Goal: Browse casually: Explore the website without a specific task or goal

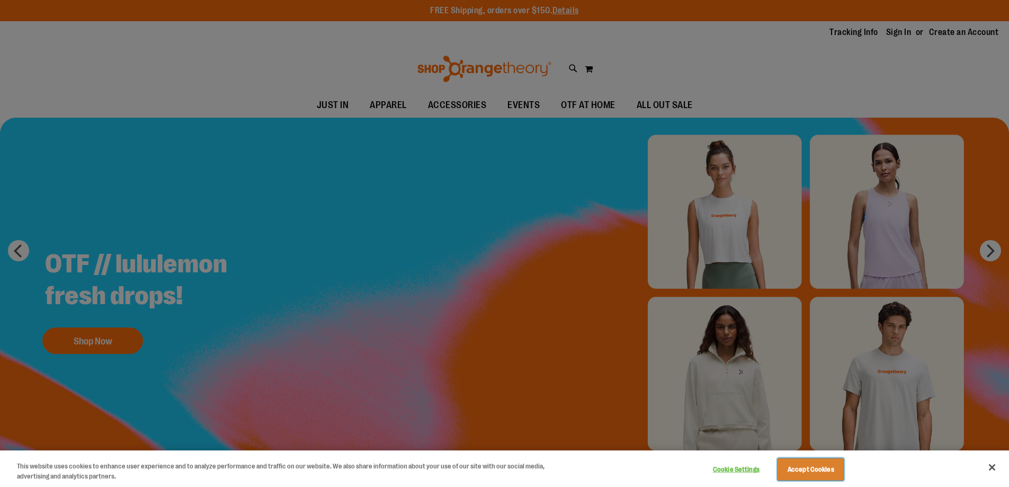
click at [825, 467] on button "Accept Cookies" at bounding box center [810, 469] width 66 height 22
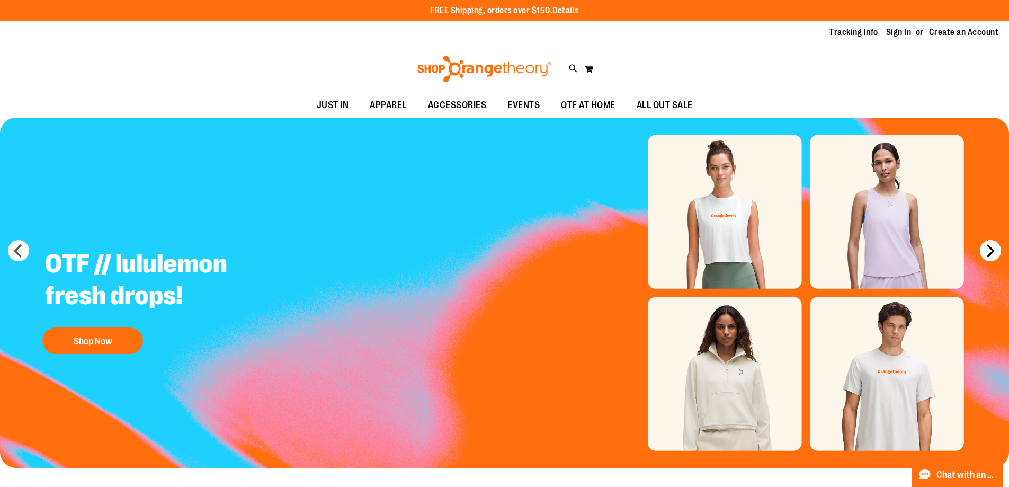
drag, startPoint x: 987, startPoint y: 252, endPoint x: 992, endPoint y: 259, distance: 9.3
drag, startPoint x: 992, startPoint y: 259, endPoint x: 375, endPoint y: 104, distance: 636.1
click at [375, 104] on span "APPAREL" at bounding box center [388, 105] width 37 height 24
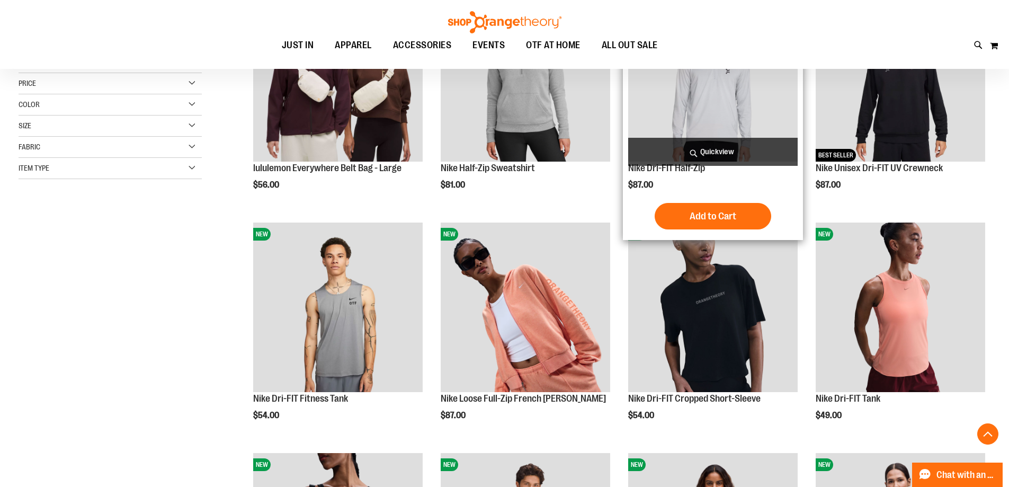
scroll to position [317, 0]
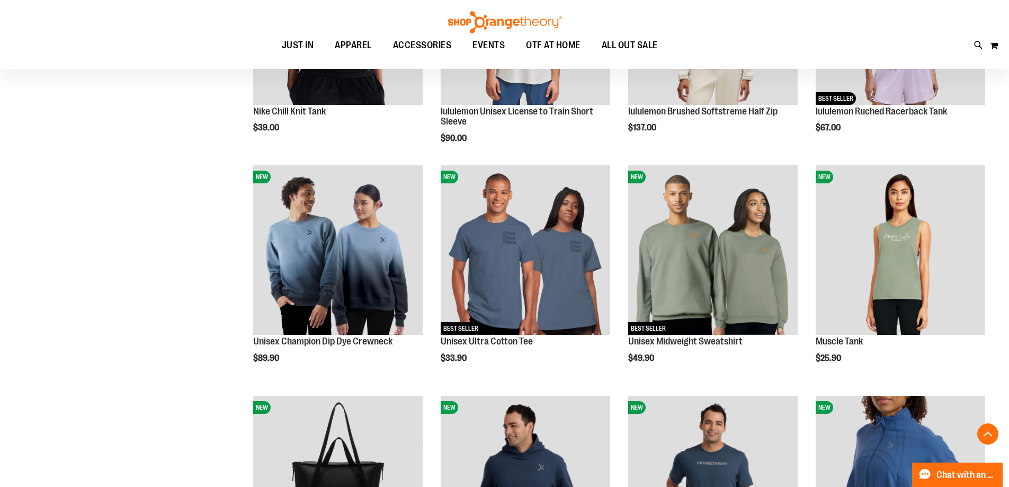
scroll to position [953, 0]
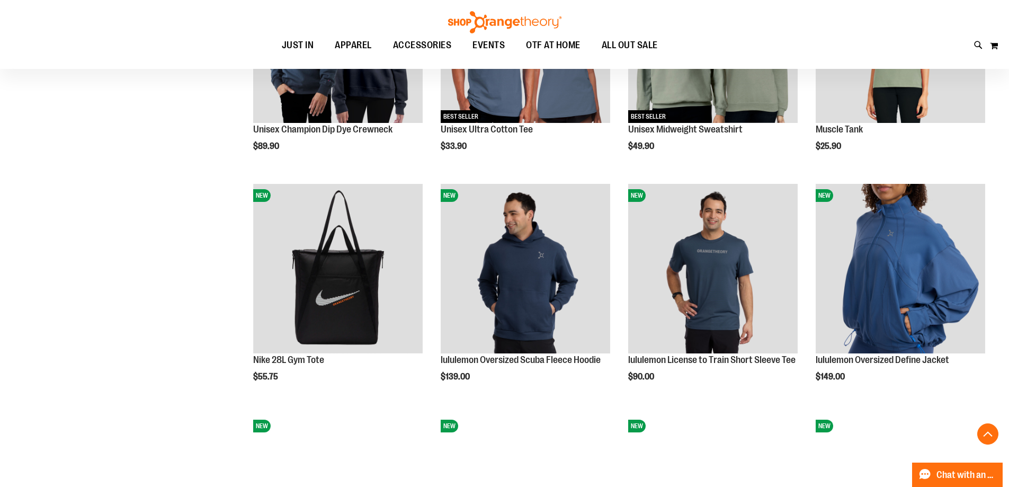
drag, startPoint x: 511, startPoint y: 235, endPoint x: 174, endPoint y: 238, distance: 336.8
drag, startPoint x: 174, startPoint y: 238, endPoint x: 44, endPoint y: 234, distance: 130.3
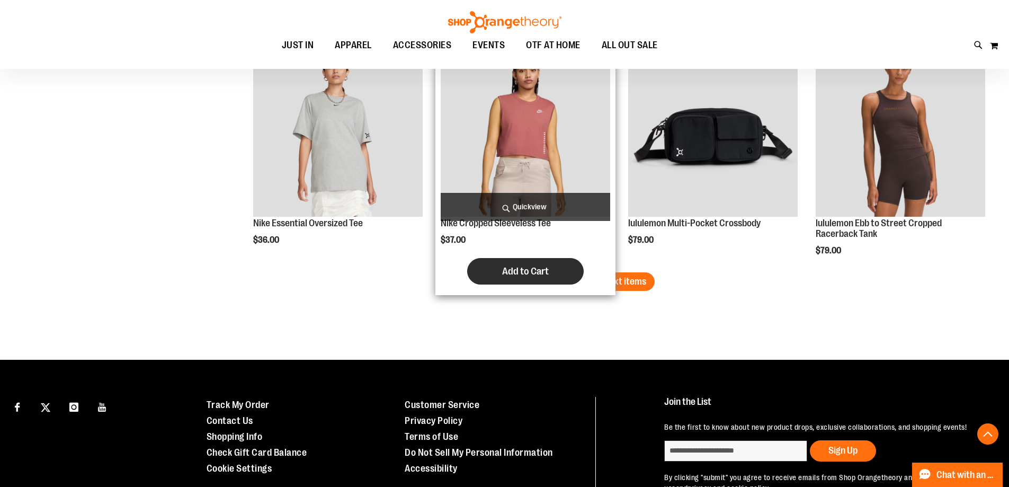
scroll to position [2011, 0]
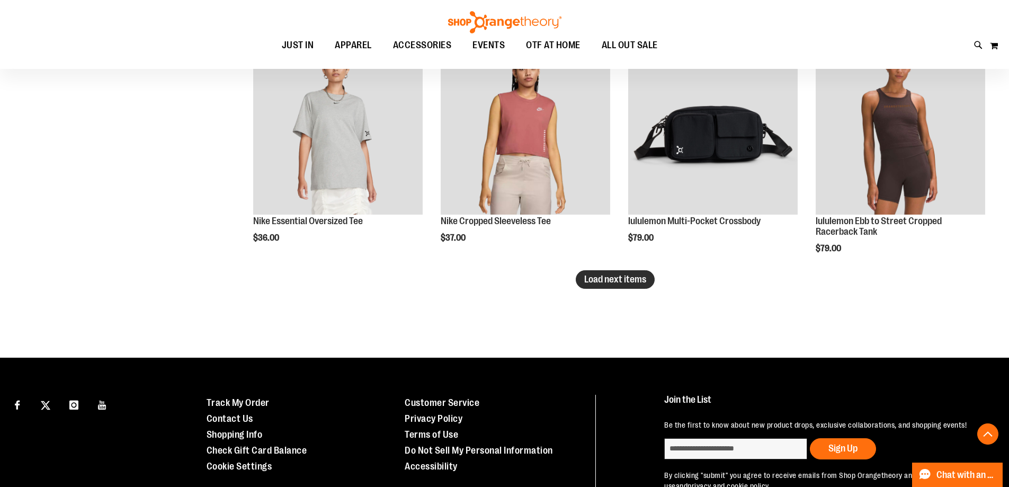
click at [638, 283] on span "Load next items" at bounding box center [615, 279] width 62 height 11
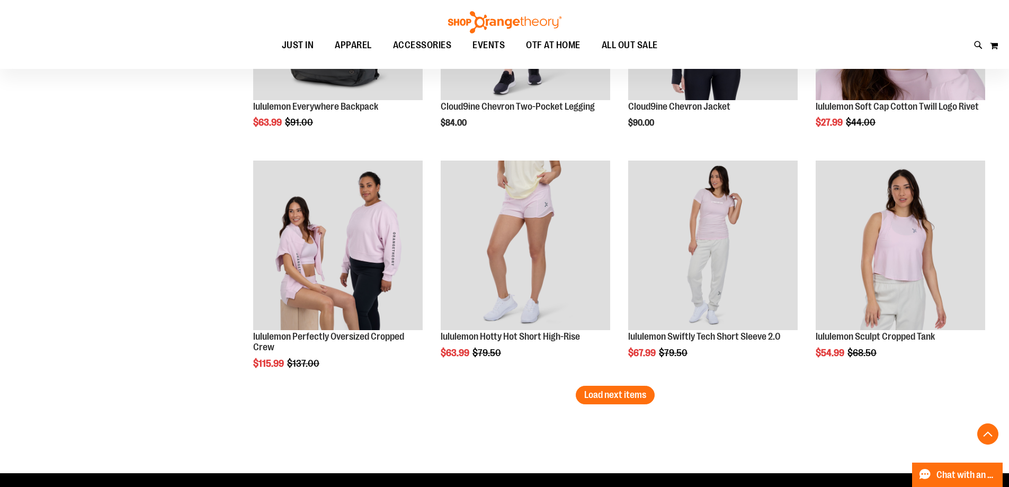
scroll to position [2594, 0]
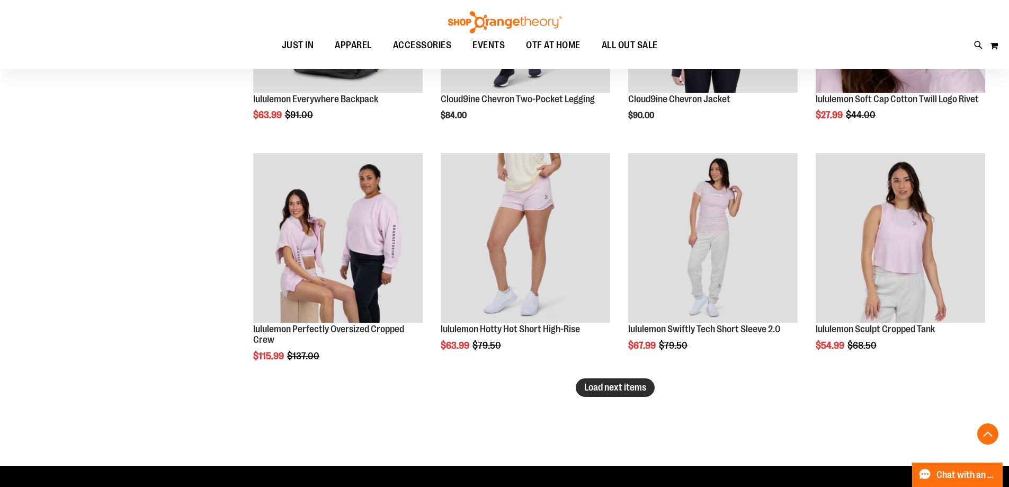
click at [644, 386] on span "Load next items" at bounding box center [615, 387] width 62 height 11
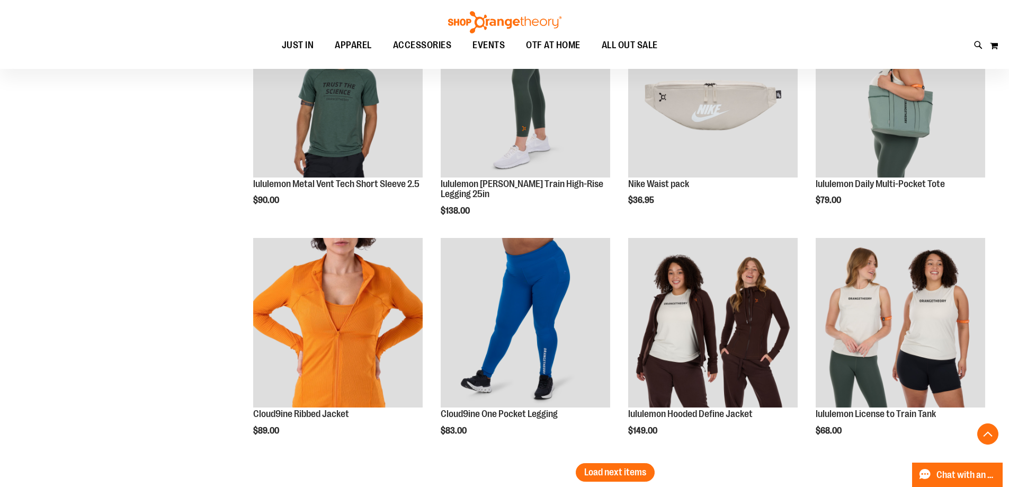
scroll to position [3335, 0]
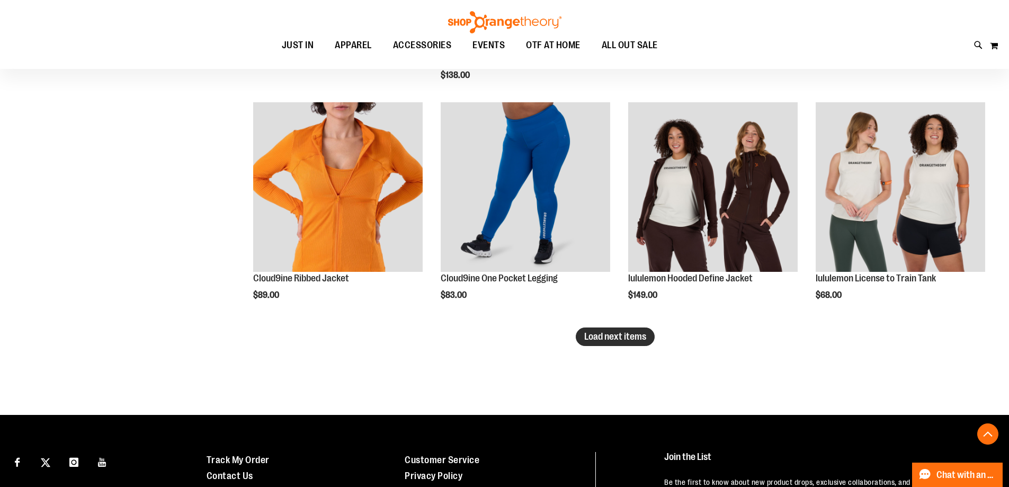
click at [629, 337] on span "Load next items" at bounding box center [615, 336] width 62 height 11
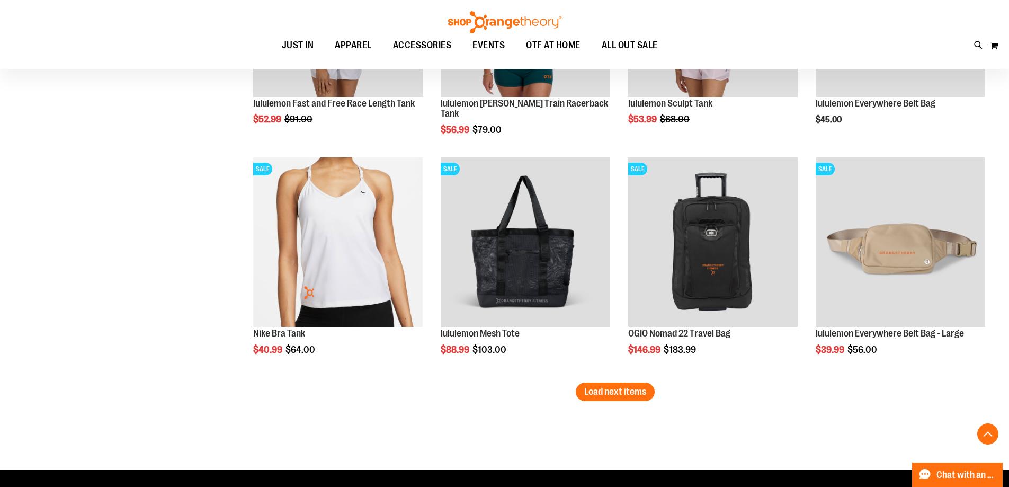
scroll to position [4024, 0]
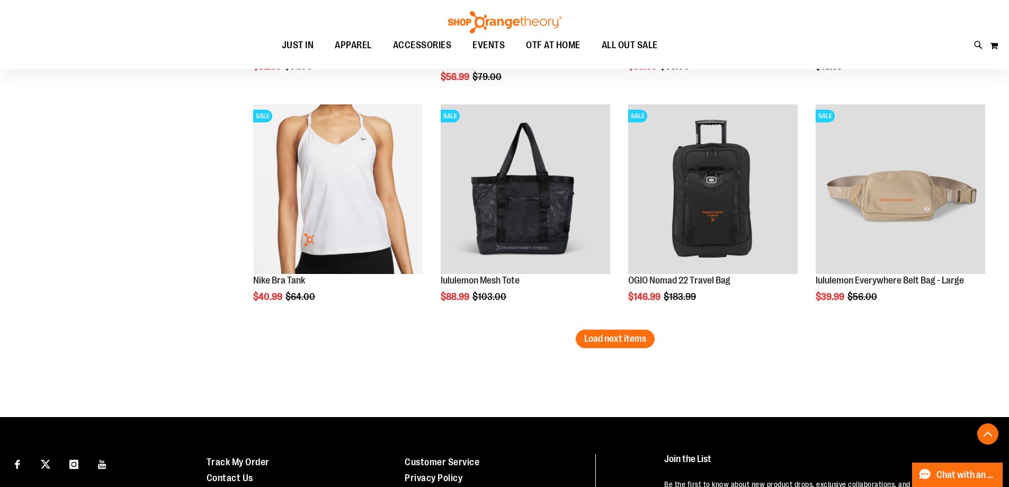
click at [607, 334] on span "Load next items" at bounding box center [615, 338] width 62 height 11
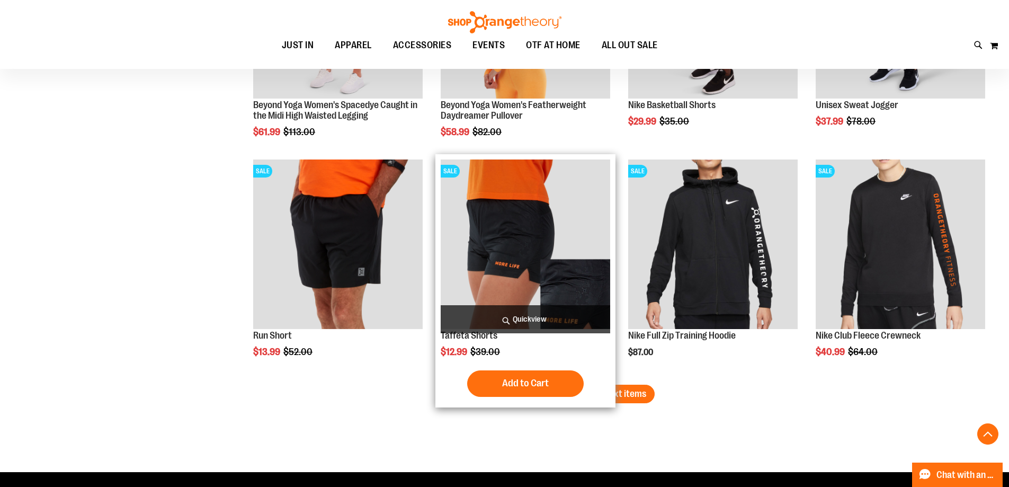
scroll to position [4852, 0]
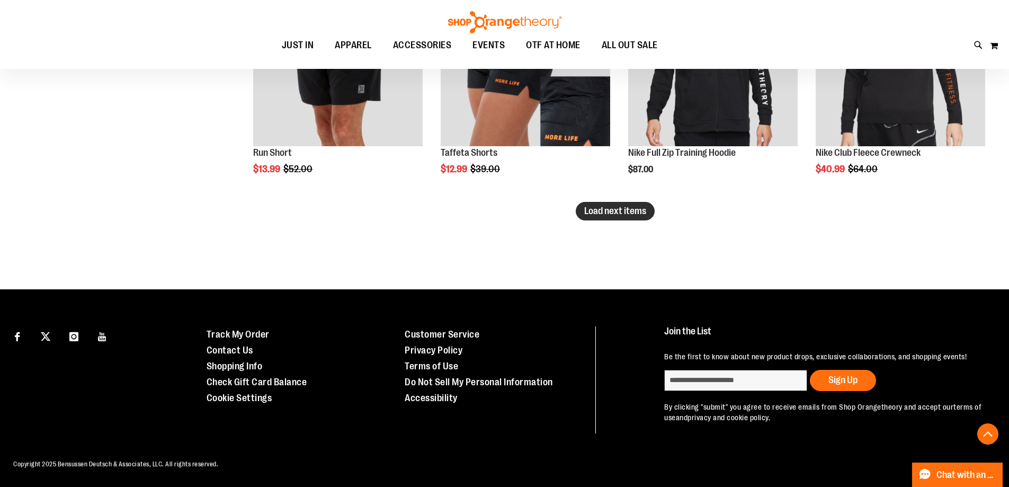
click at [639, 205] on span "Load next items" at bounding box center [615, 210] width 62 height 11
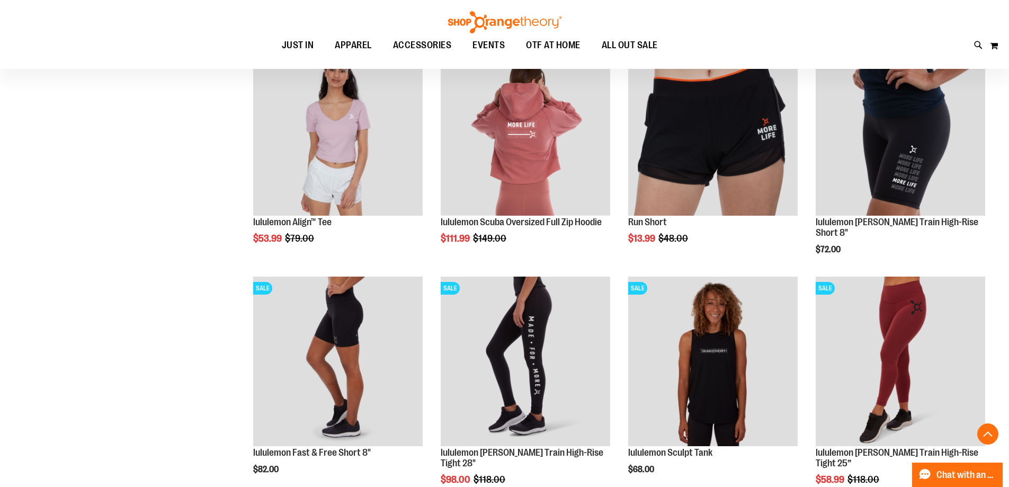
scroll to position [5329, 0]
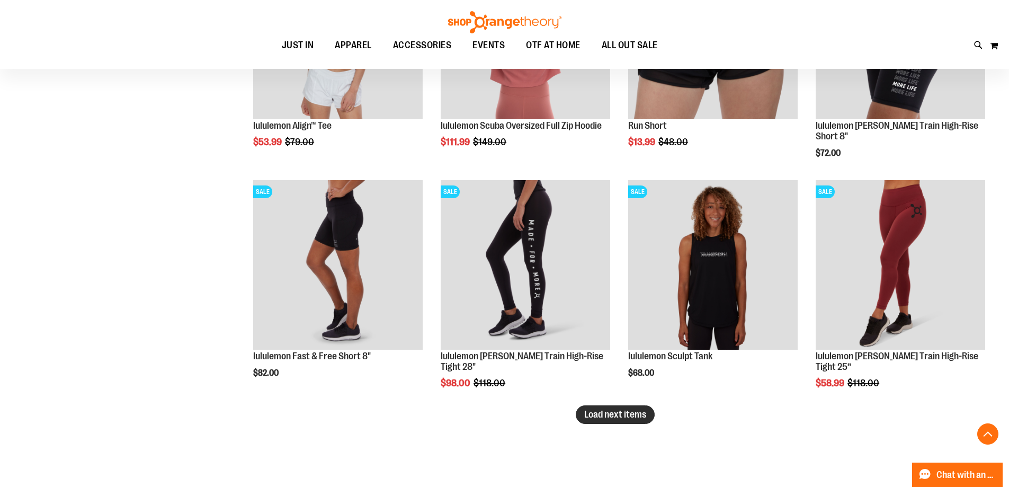
click at [646, 411] on span "Load next items" at bounding box center [615, 414] width 62 height 11
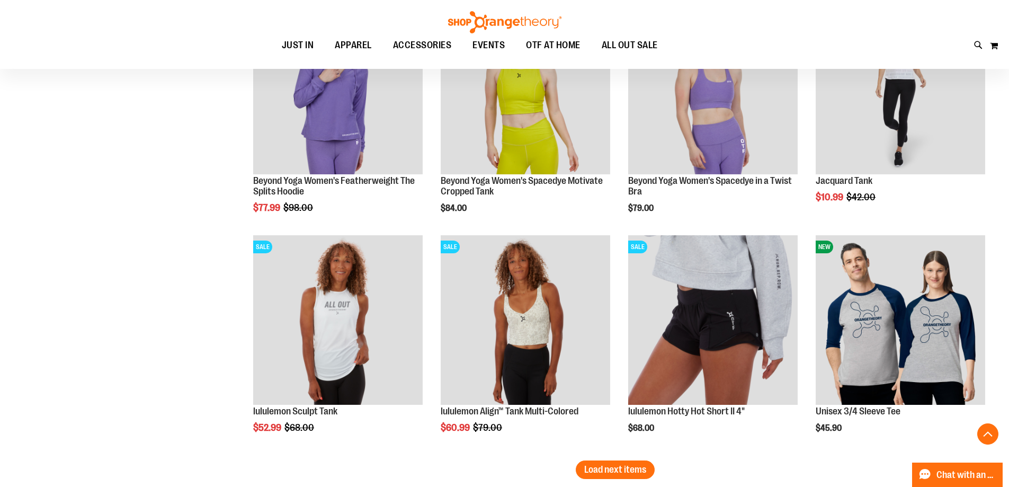
scroll to position [6123, 0]
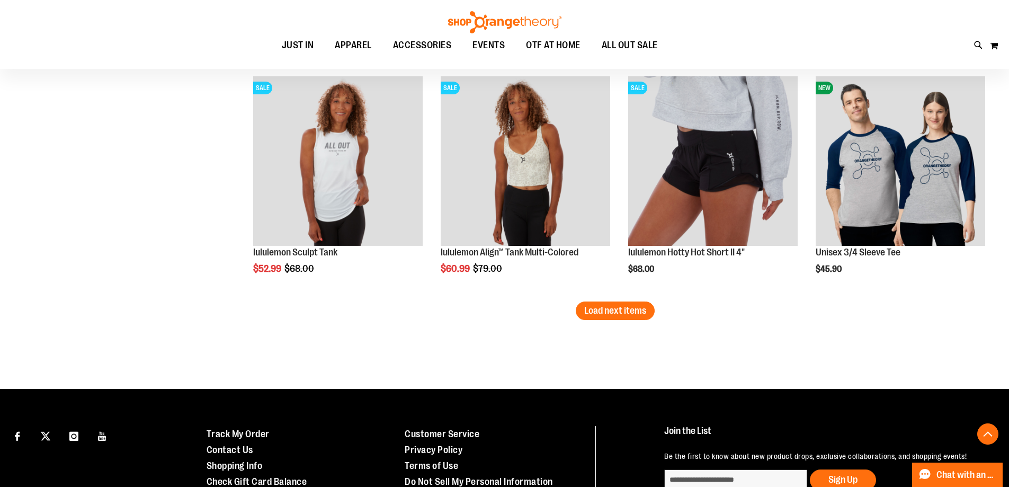
click at [605, 318] on button "Load next items" at bounding box center [615, 310] width 79 height 19
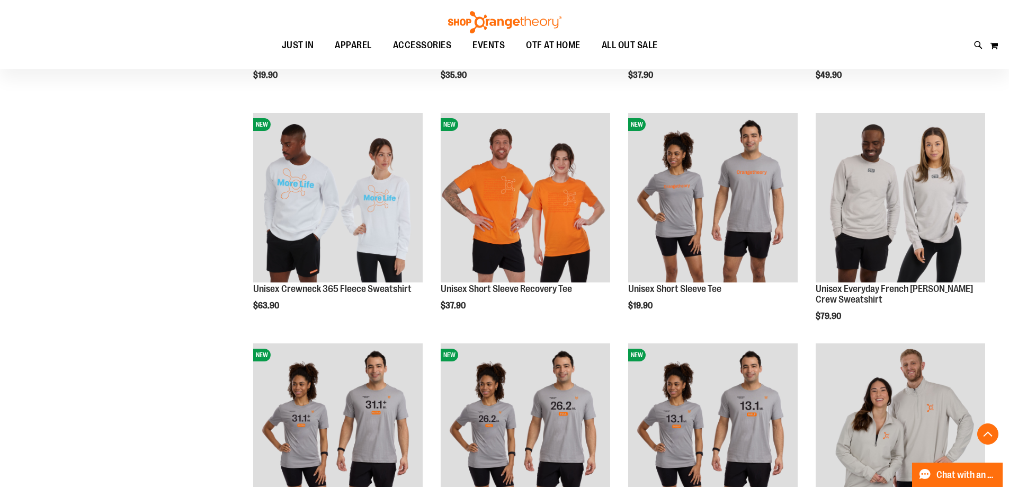
scroll to position [6758, 0]
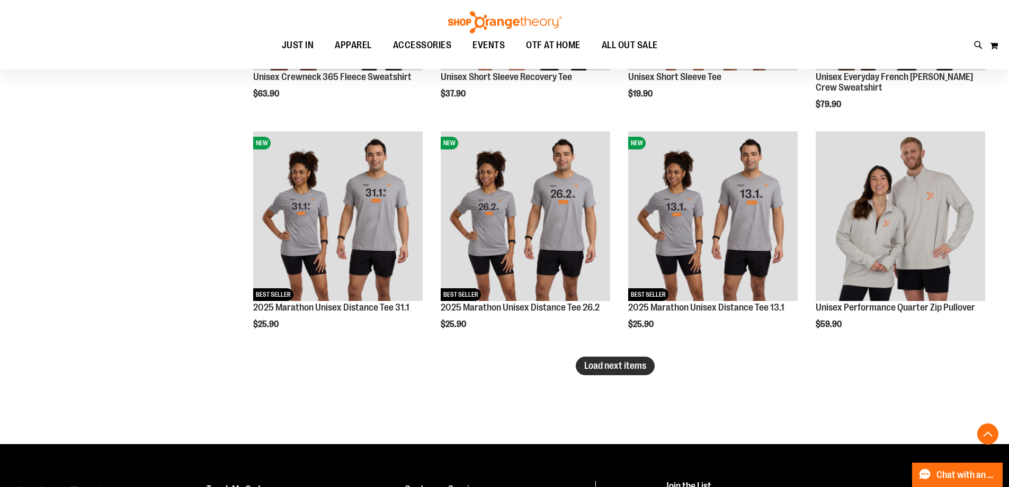
click at [627, 371] on button "Load next items" at bounding box center [615, 365] width 79 height 19
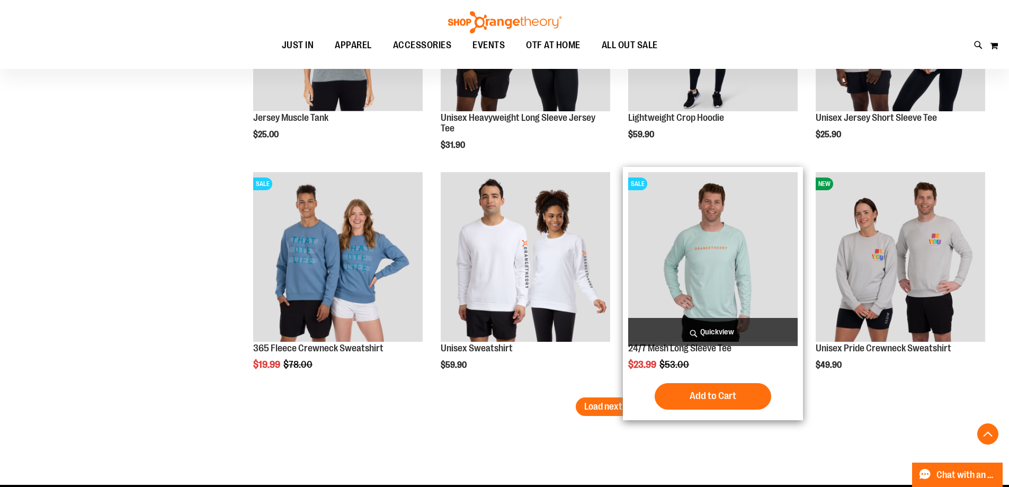
scroll to position [7402, 0]
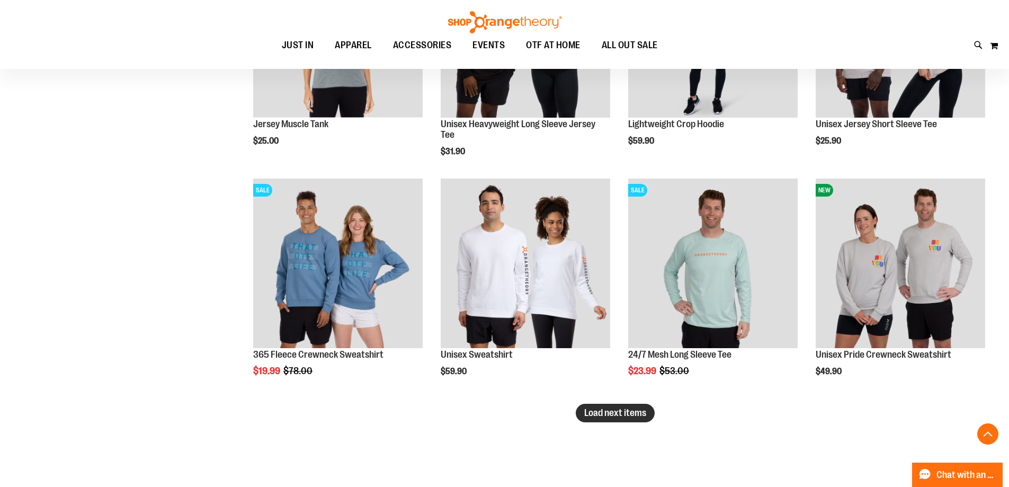
click at [625, 412] on span "Load next items" at bounding box center [615, 412] width 62 height 11
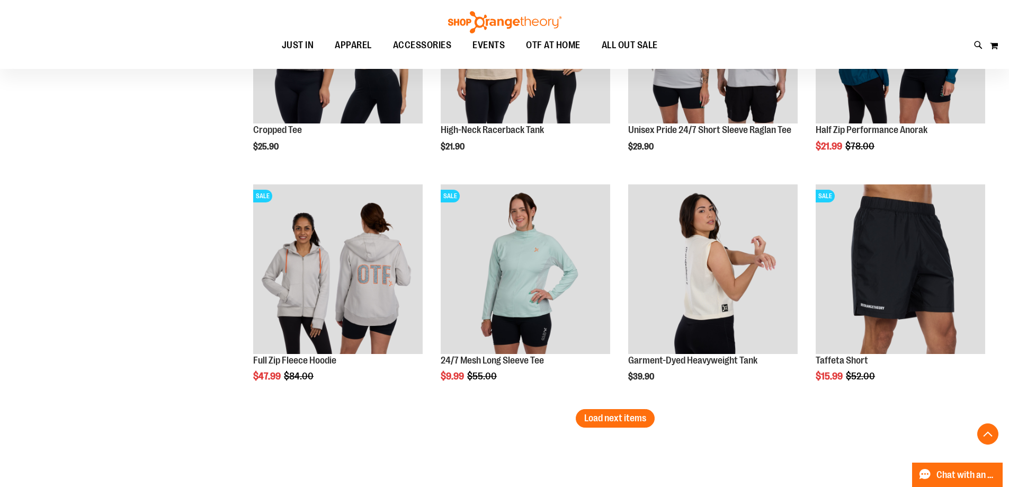
scroll to position [8090, 0]
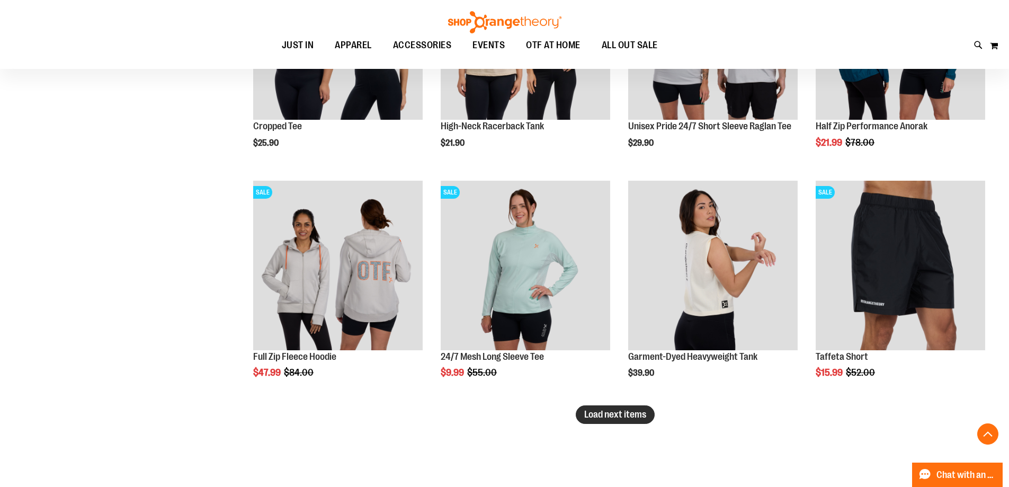
click at [609, 411] on span "Load next items" at bounding box center [615, 414] width 62 height 11
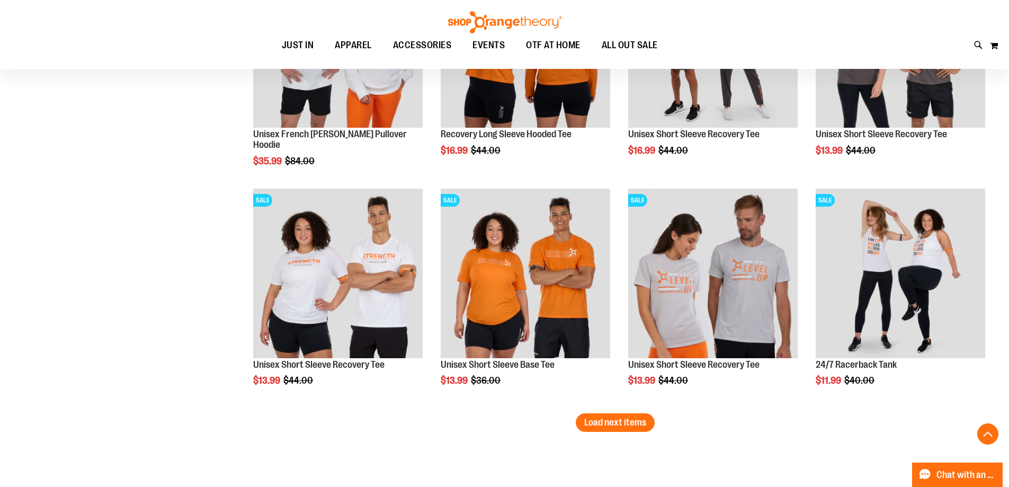
scroll to position [8825, 0]
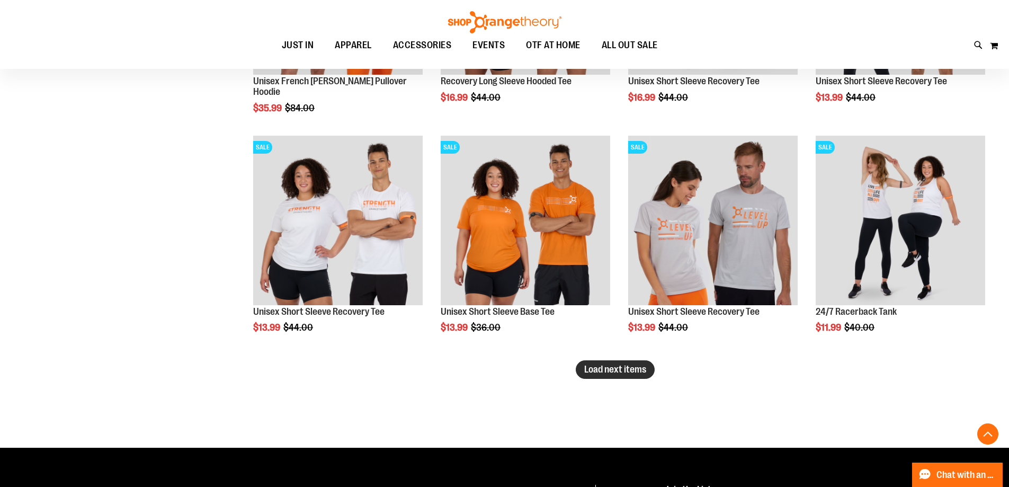
click at [632, 374] on span "Load next items" at bounding box center [615, 369] width 62 height 11
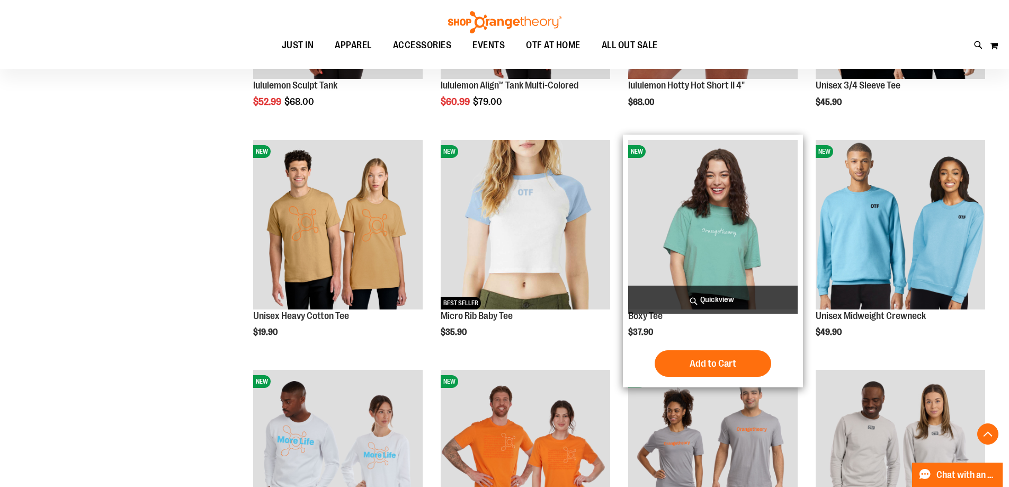
scroll to position [6284, 0]
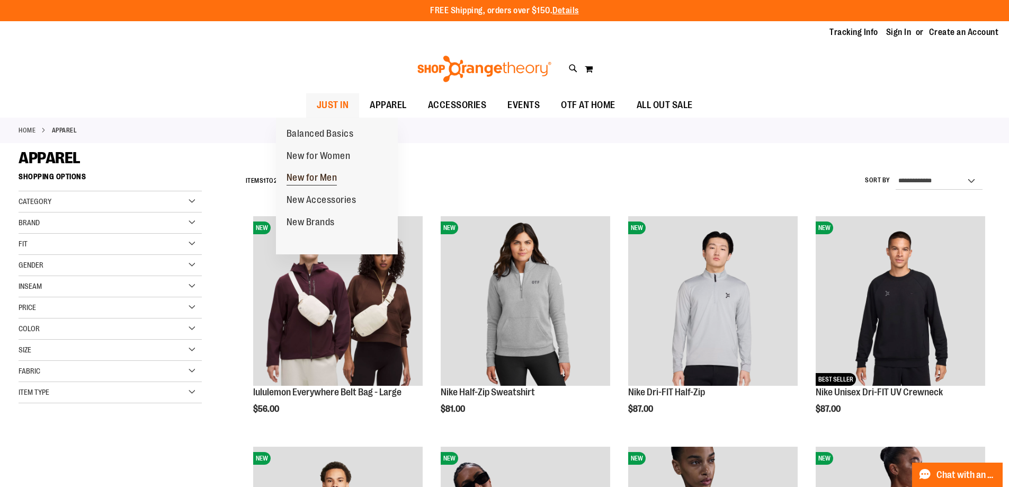
click at [309, 175] on span "New for Men" at bounding box center [311, 178] width 51 height 13
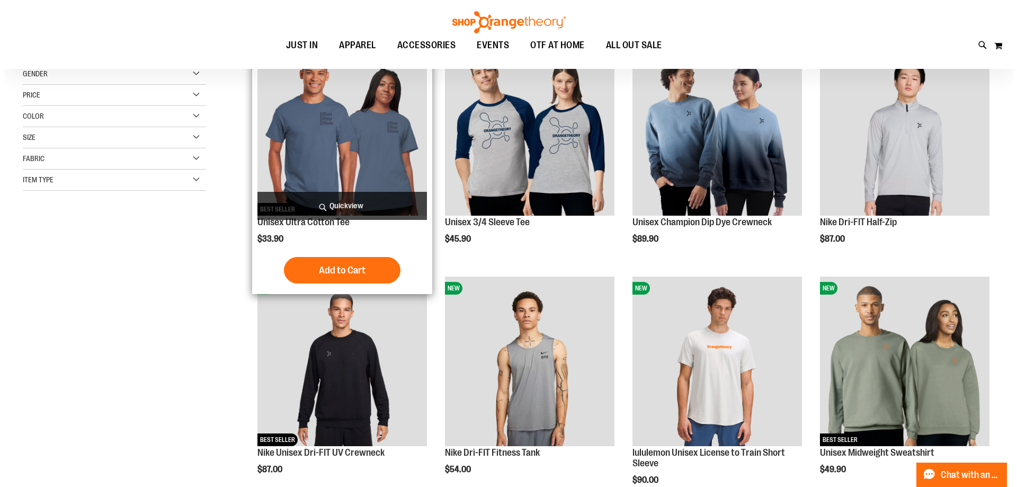
scroll to position [105, 0]
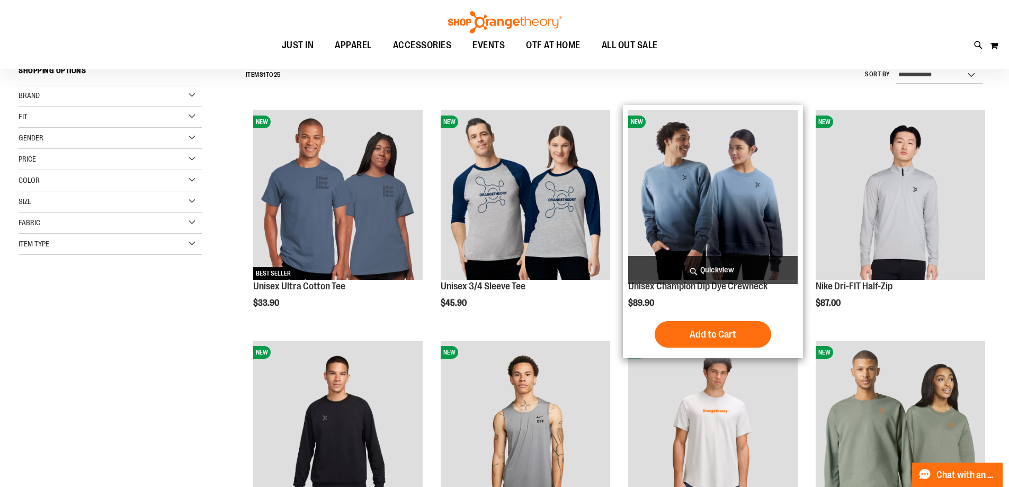
click at [692, 262] on span "Quickview" at bounding box center [712, 270] width 169 height 28
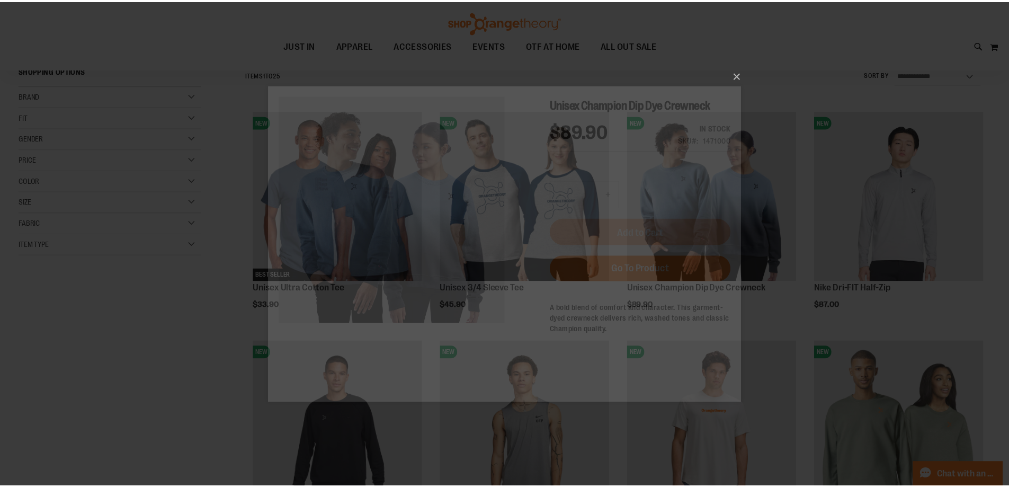
scroll to position [0, 0]
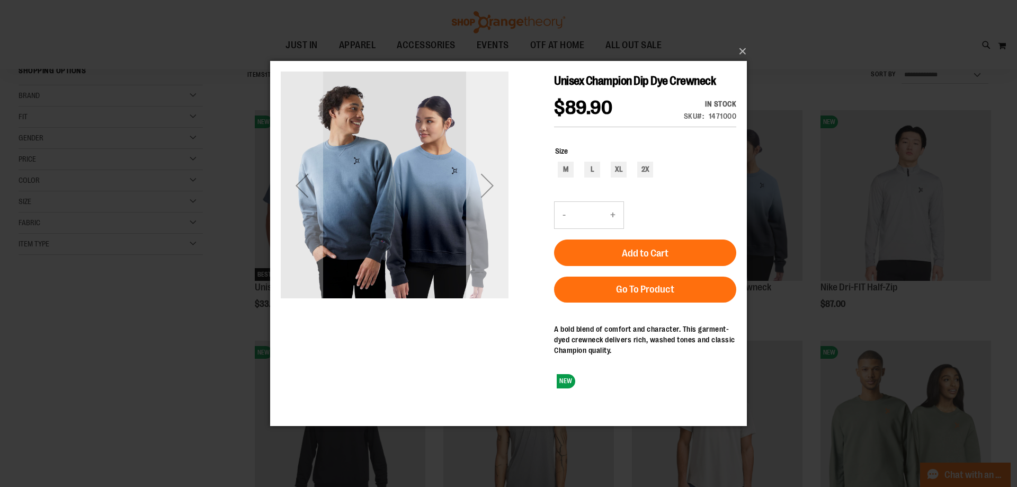
click at [489, 189] on div "Next" at bounding box center [487, 185] width 42 height 42
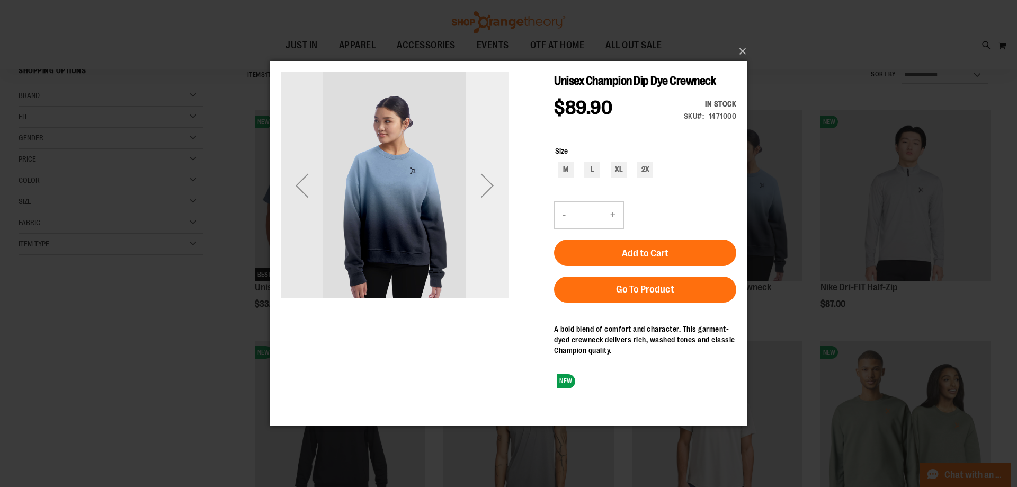
click at [489, 189] on div "Next" at bounding box center [487, 185] width 42 height 42
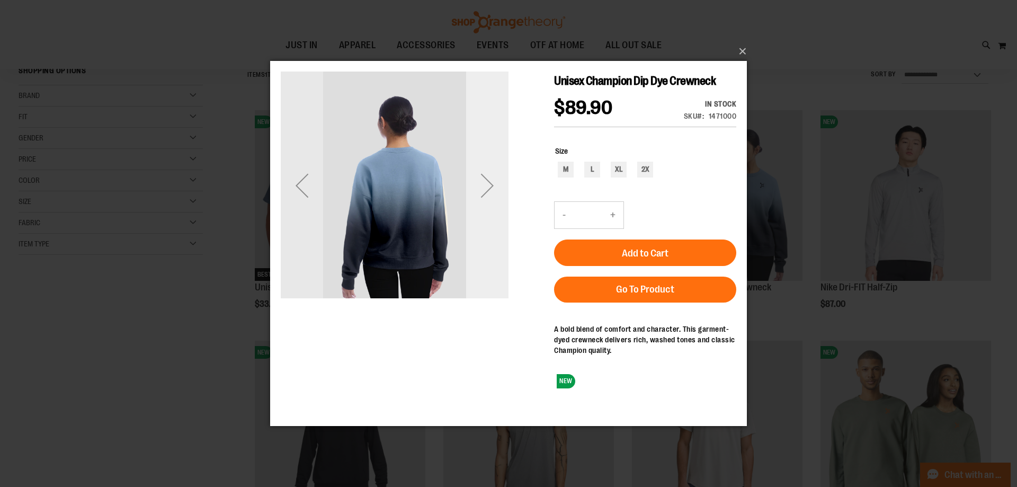
click at [489, 189] on div "Next" at bounding box center [487, 185] width 42 height 42
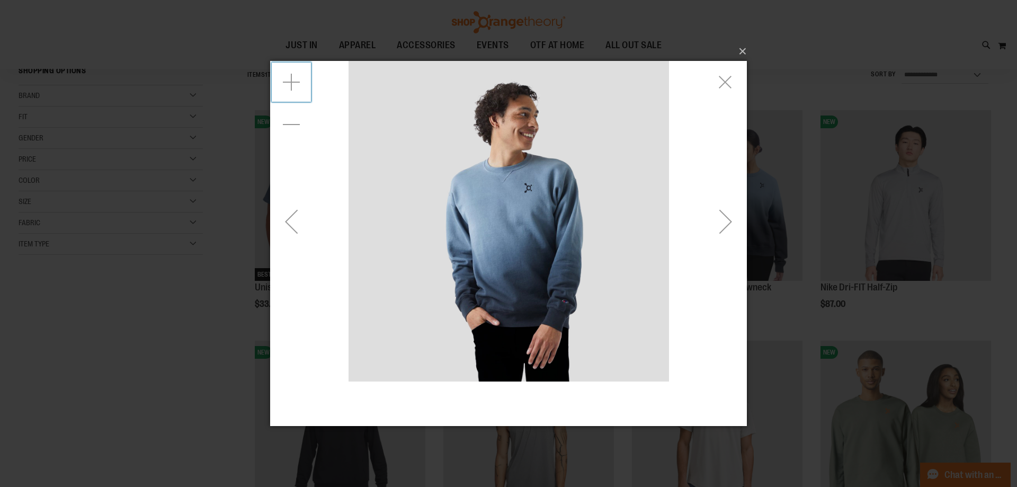
click at [295, 86] on div "Zoom in" at bounding box center [291, 81] width 42 height 42
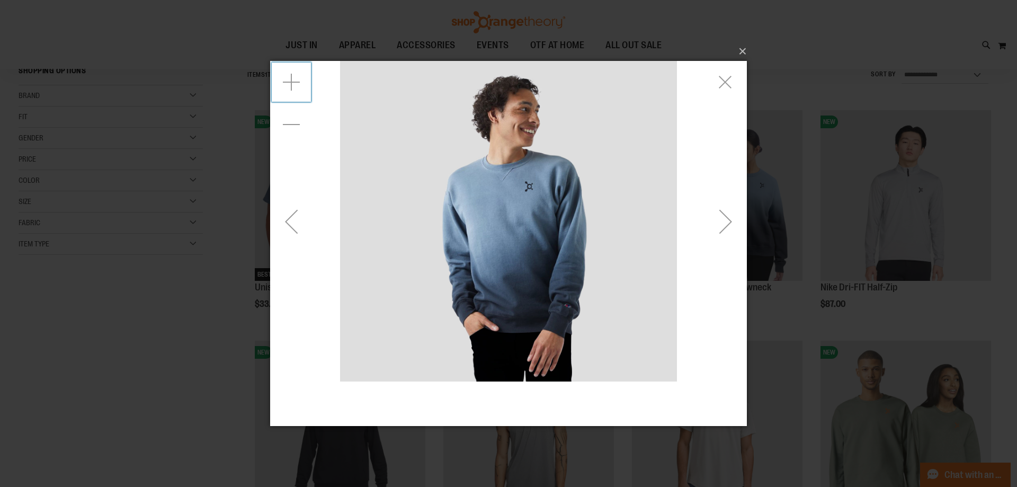
click at [295, 86] on div "Zoom in" at bounding box center [291, 81] width 42 height 42
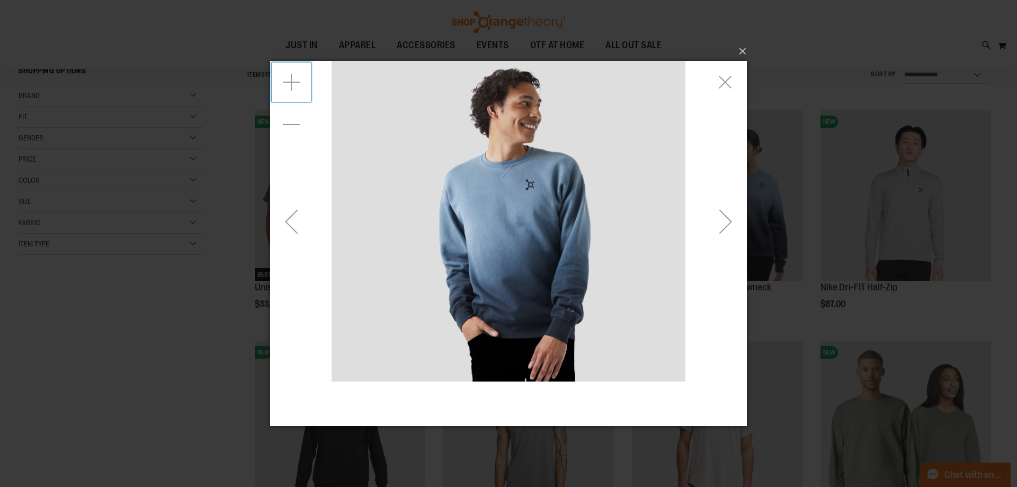
click at [295, 86] on div "Zoom in" at bounding box center [291, 81] width 42 height 42
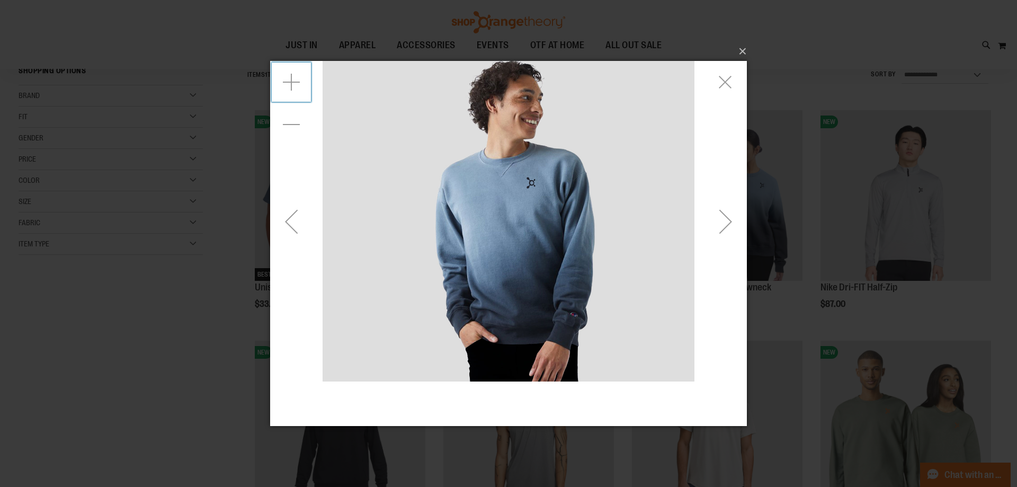
click at [295, 86] on div "Zoom in" at bounding box center [291, 81] width 42 height 42
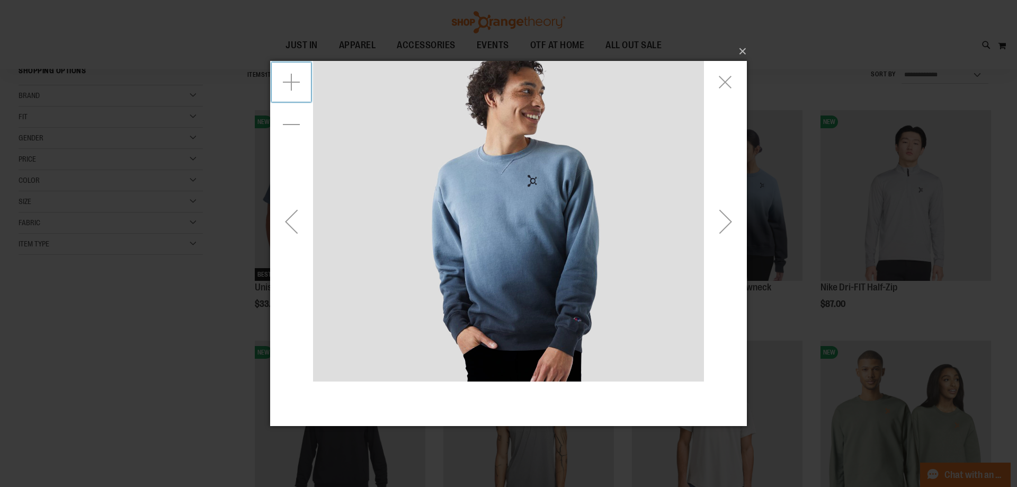
click at [295, 86] on div "Zoom in" at bounding box center [291, 81] width 42 height 42
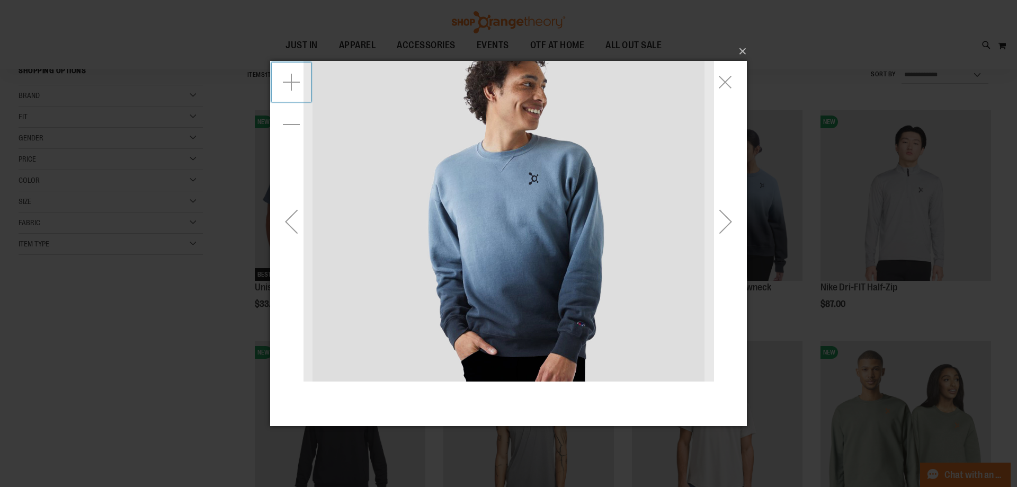
click at [295, 86] on div "Zoom in" at bounding box center [291, 81] width 42 height 42
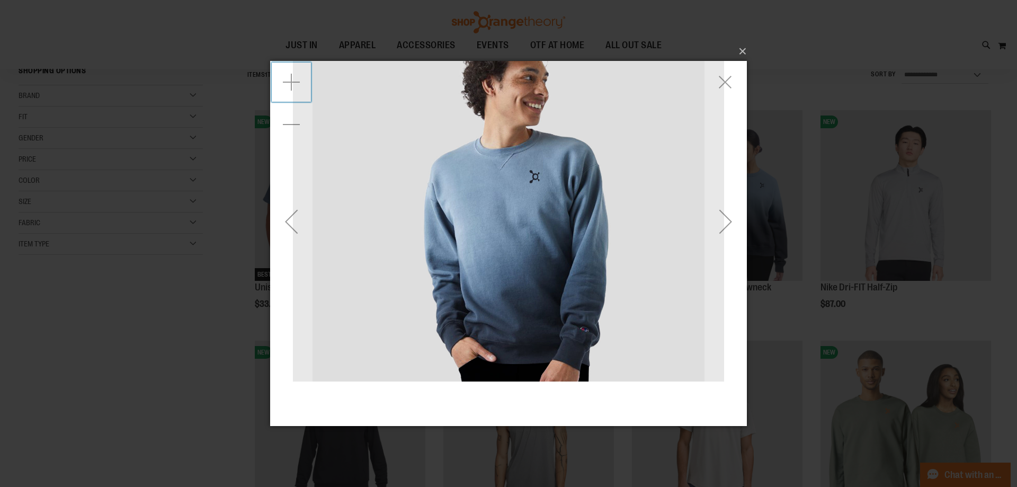
click at [295, 86] on div "Zoom in" at bounding box center [291, 81] width 42 height 42
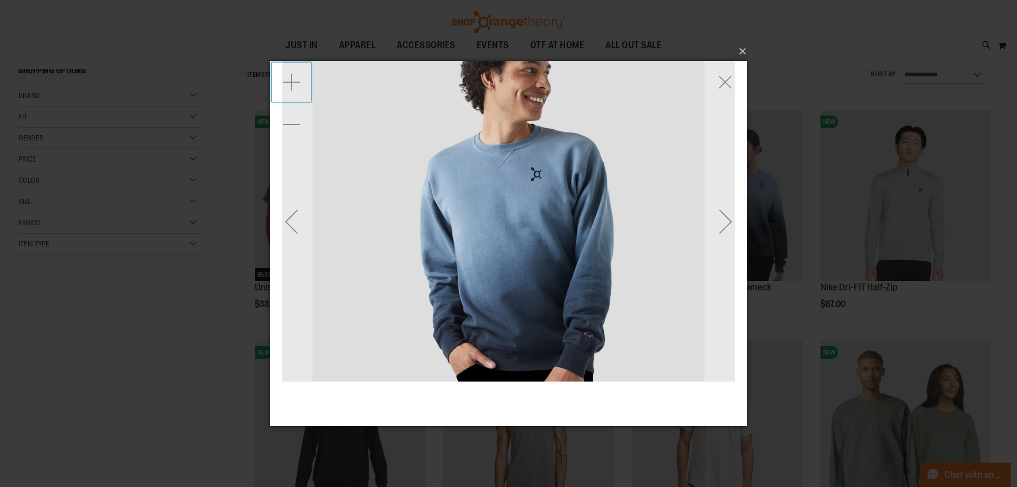
click at [295, 86] on div "Zoom in" at bounding box center [291, 81] width 42 height 42
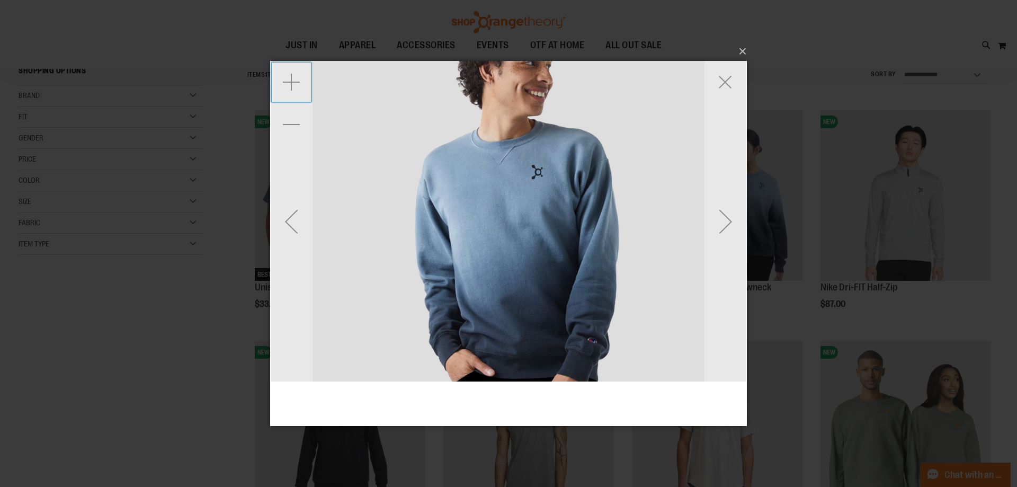
click at [295, 86] on div "Zoom in" at bounding box center [291, 81] width 42 height 42
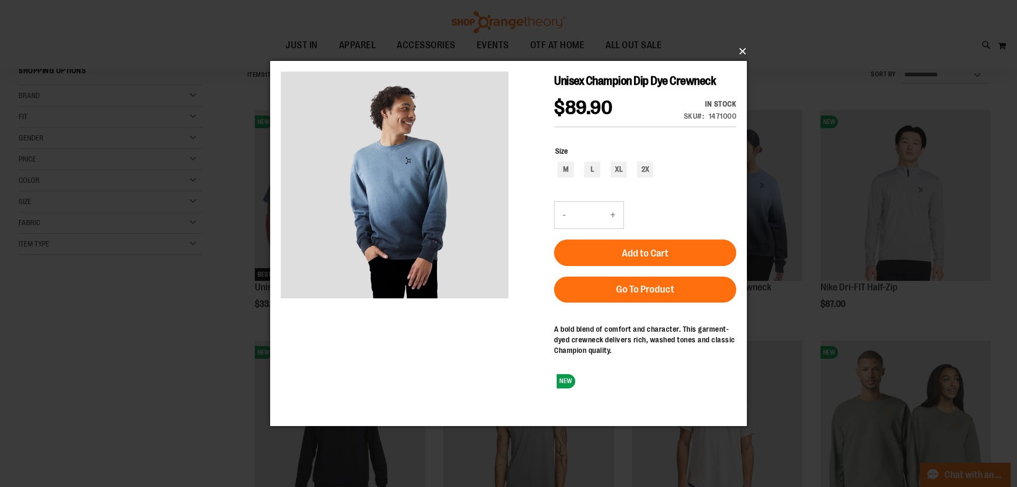
click at [740, 53] on button "×" at bounding box center [511, 51] width 477 height 23
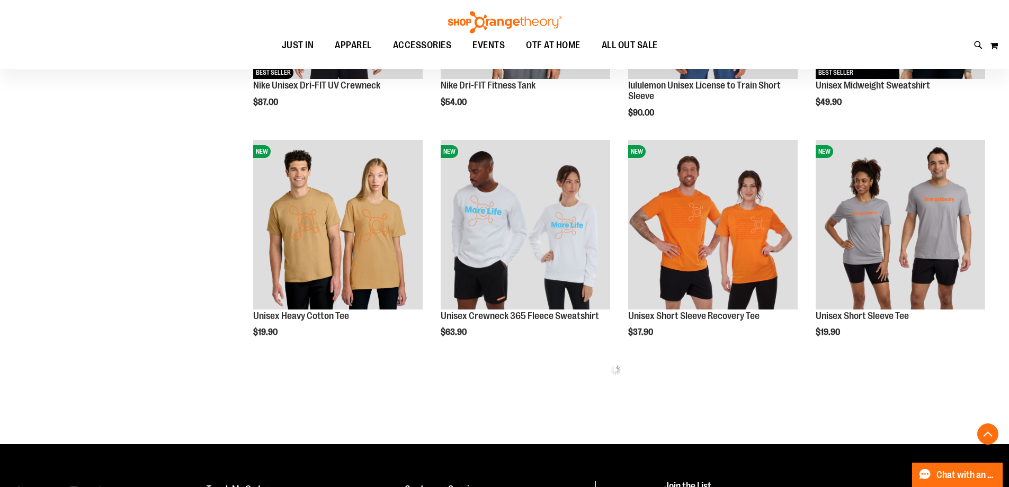
scroll to position [688, 0]
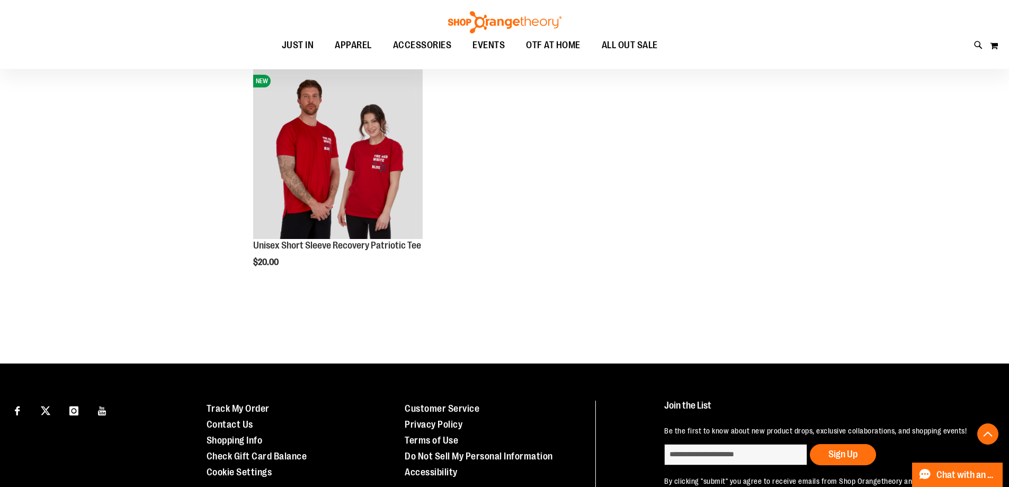
scroll to position [1535, 0]
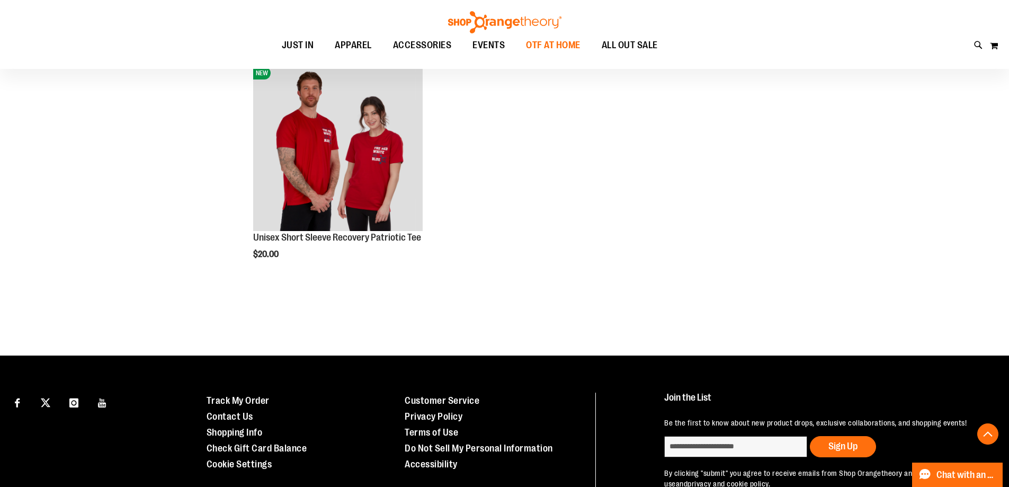
click at [550, 52] on span "OTF AT HOME" at bounding box center [553, 45] width 55 height 24
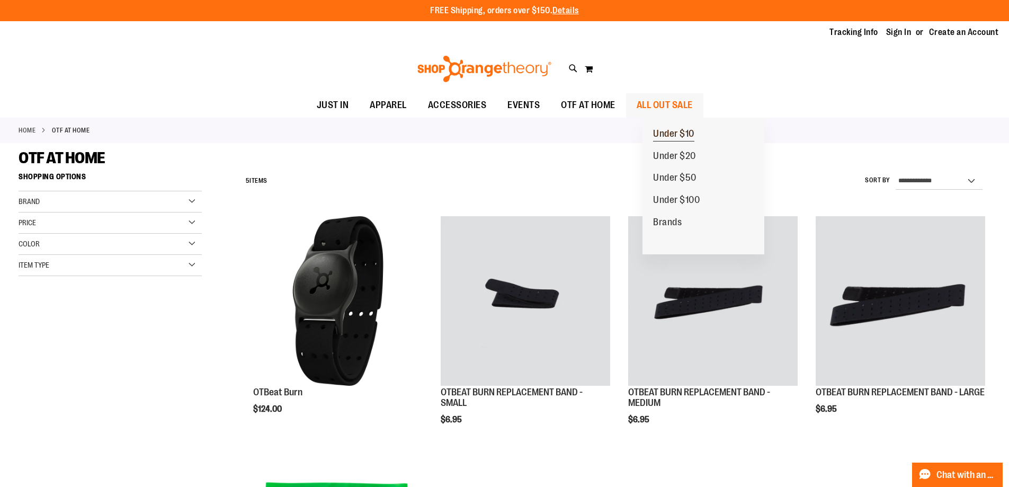
click at [689, 131] on span "Under $10" at bounding box center [673, 134] width 41 height 13
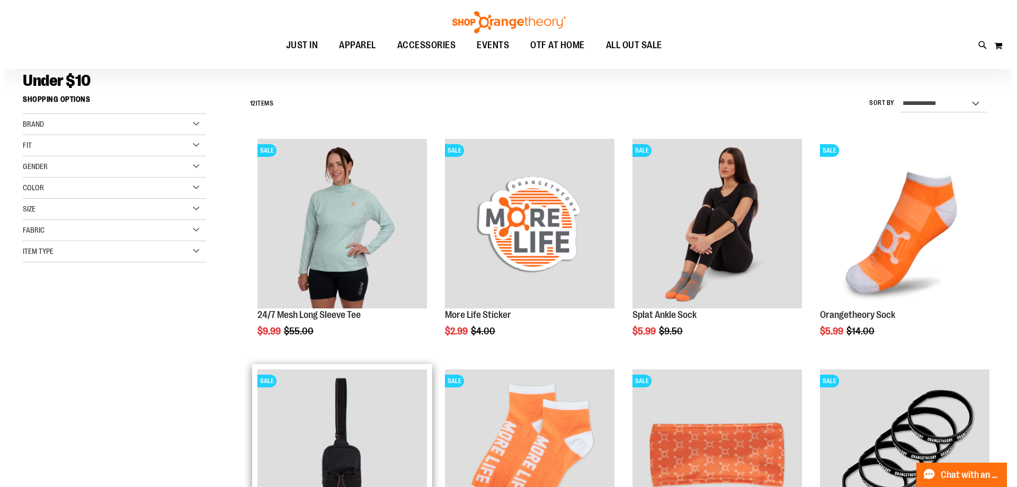
scroll to position [56, 0]
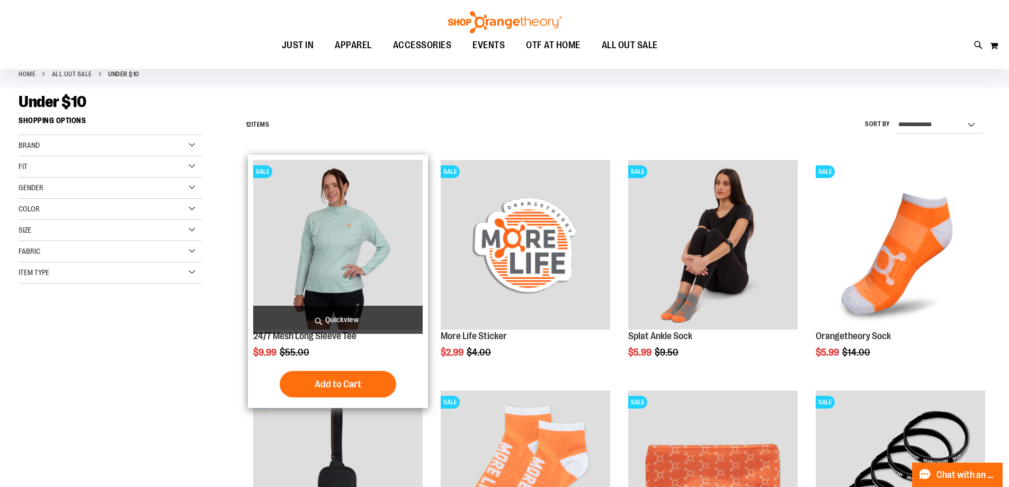
click at [364, 312] on span "Quickview" at bounding box center [337, 320] width 169 height 28
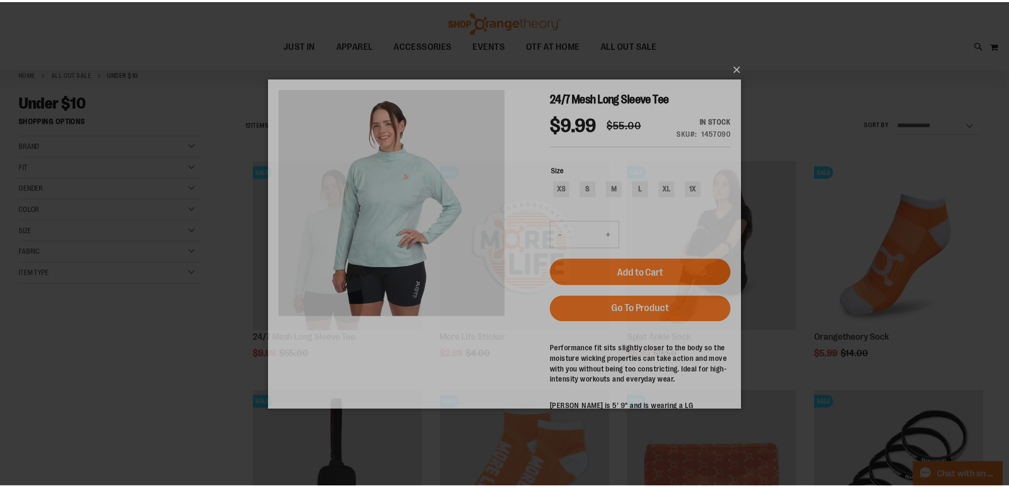
scroll to position [0, 0]
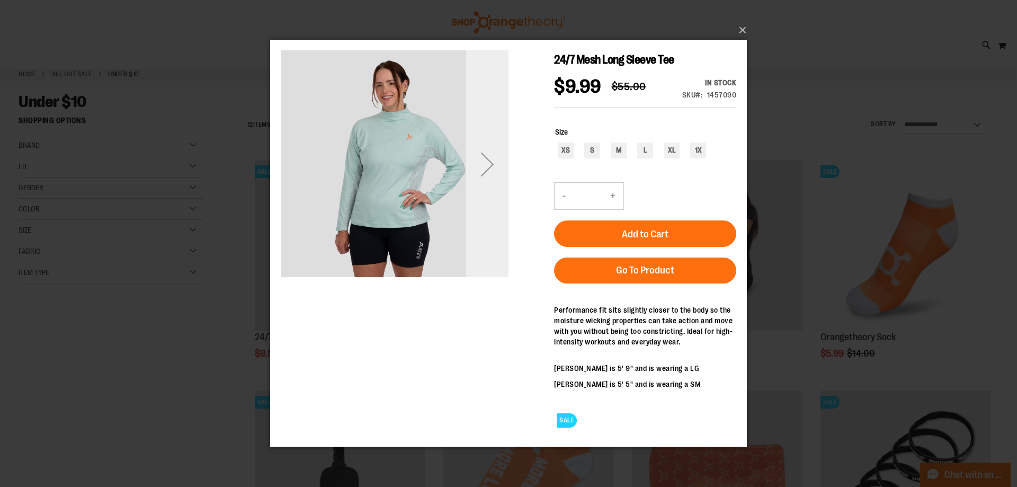
click at [481, 148] on div "Next" at bounding box center [487, 164] width 42 height 42
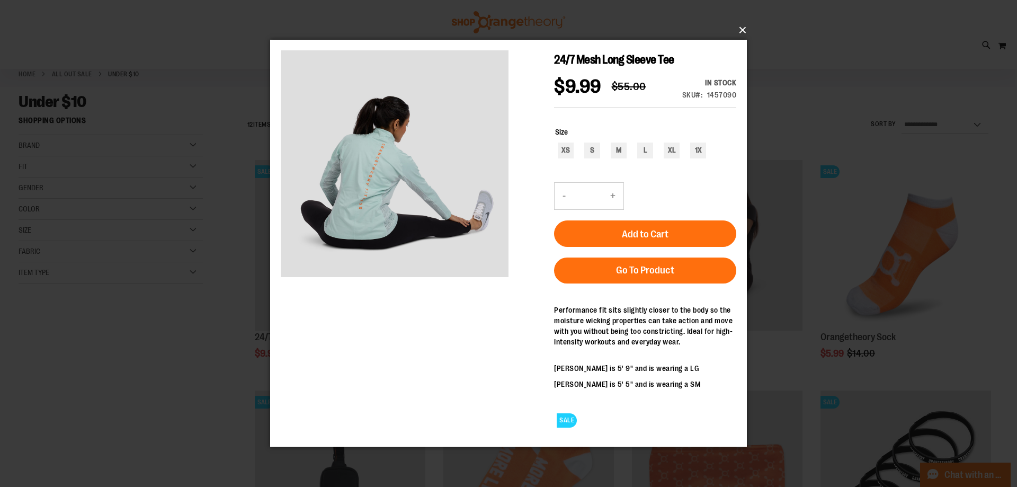
click at [743, 26] on button "×" at bounding box center [511, 30] width 477 height 23
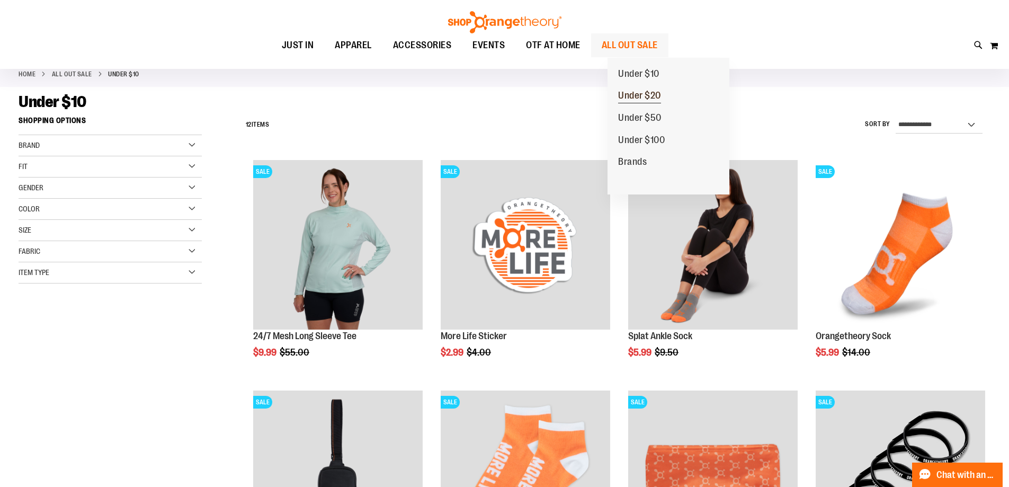
click at [654, 96] on span "Under $20" at bounding box center [639, 96] width 43 height 13
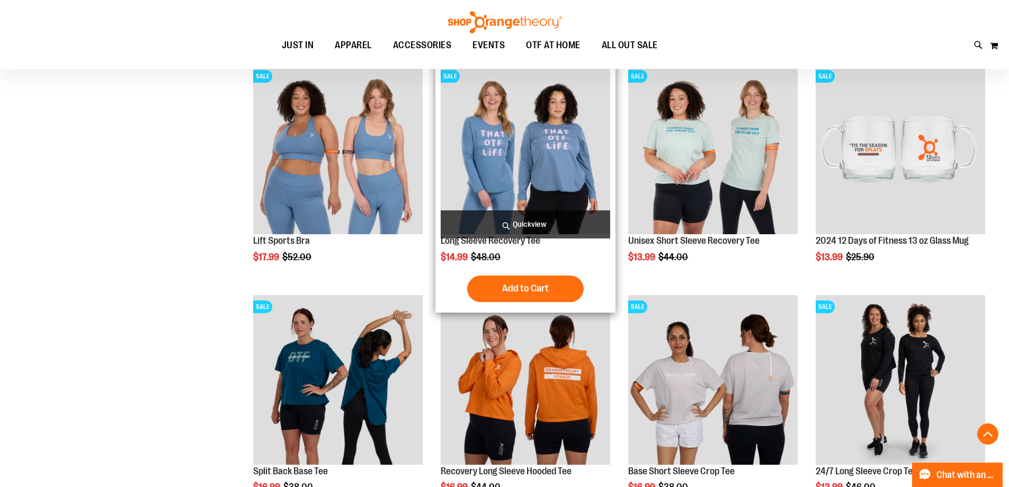
scroll to position [317, 0]
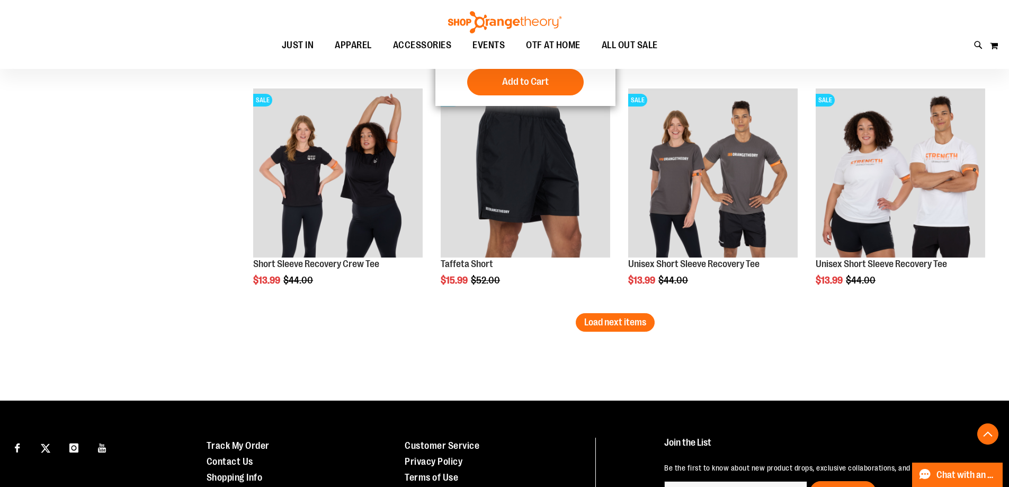
scroll to position [1853, 0]
